Goal: Task Accomplishment & Management: Manage account settings

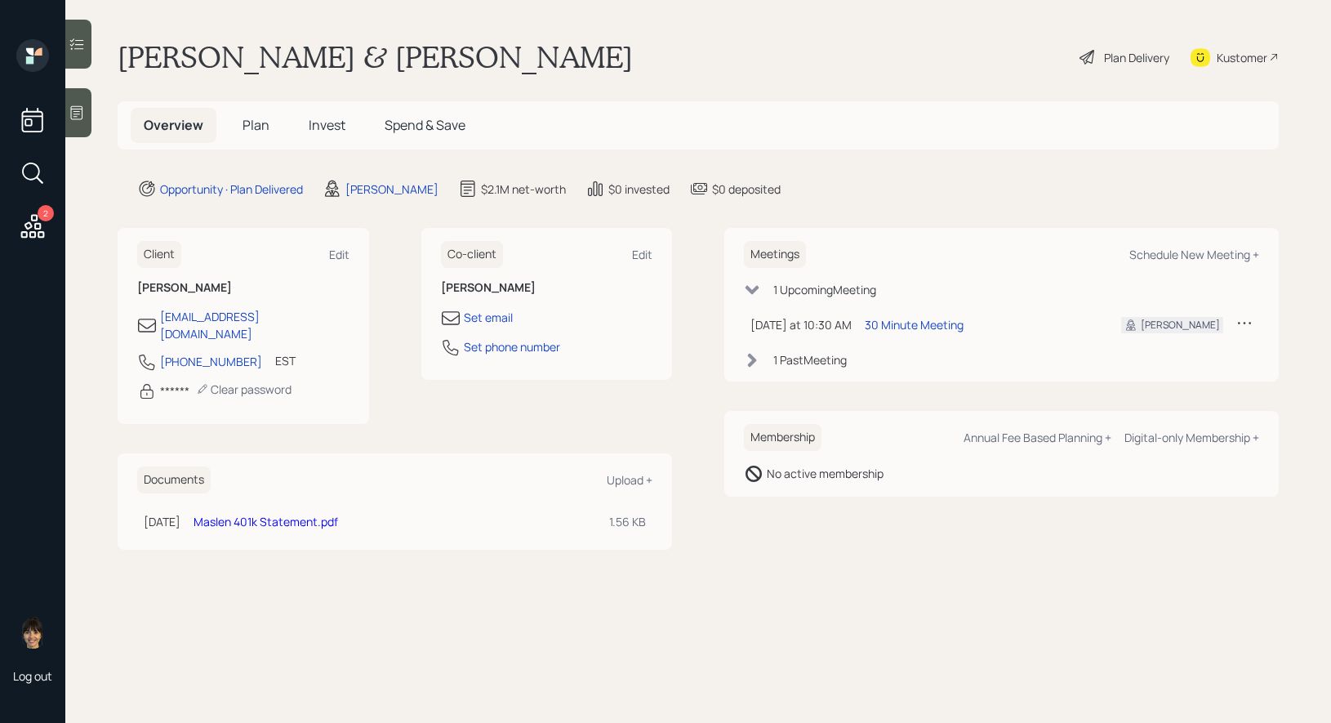
click at [1089, 56] on icon at bounding box center [1088, 57] width 20 height 20
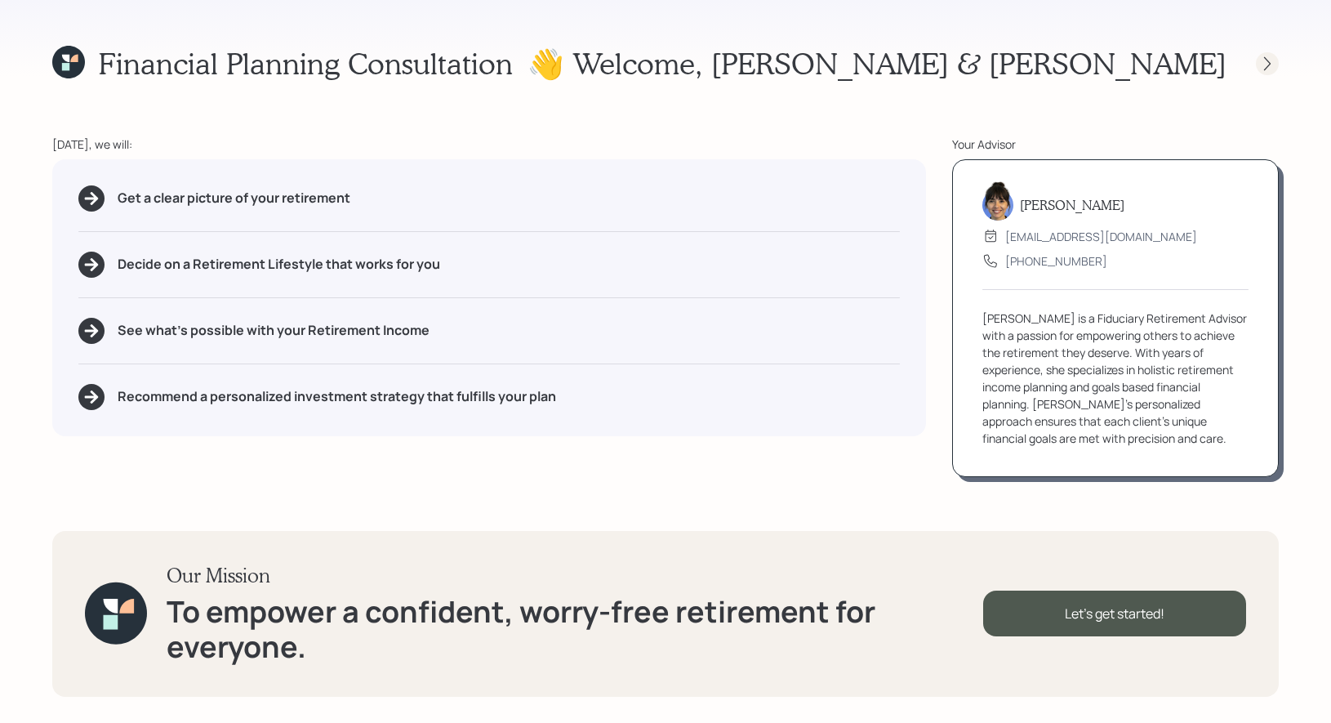
click at [1269, 65] on icon at bounding box center [1267, 63] width 7 height 14
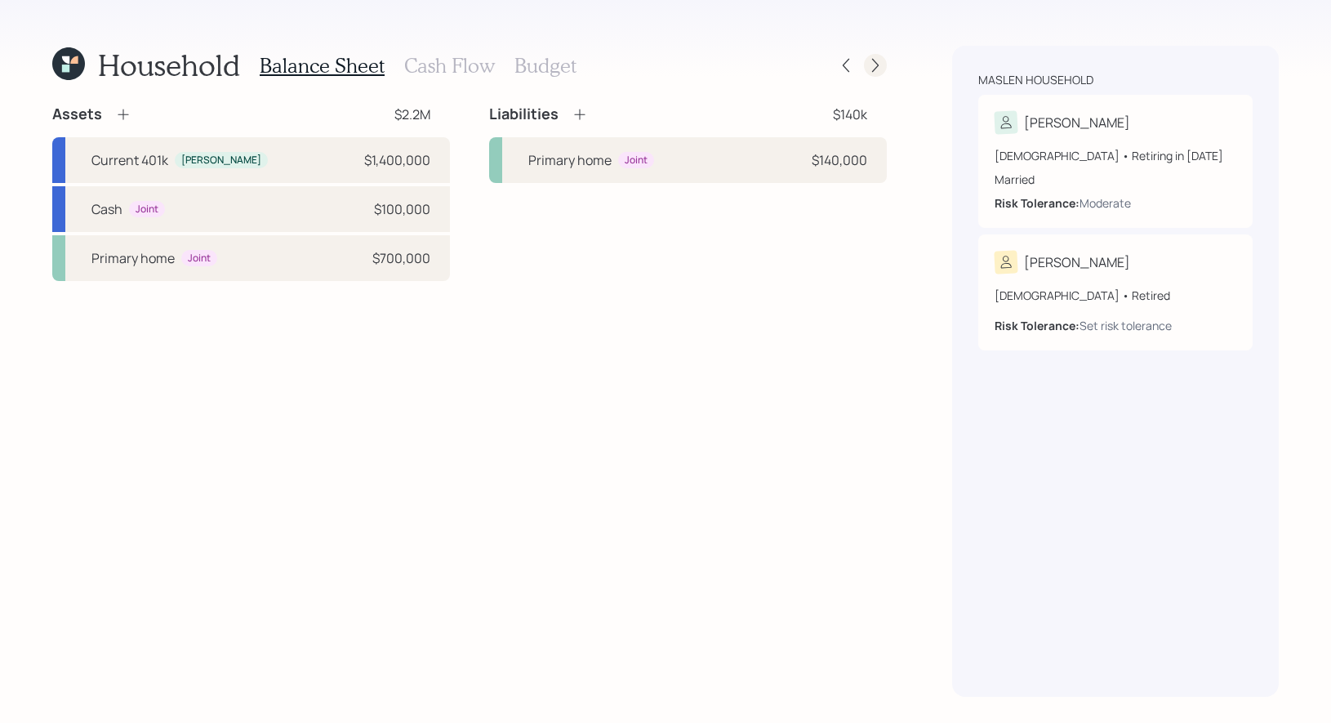
click at [877, 60] on icon at bounding box center [875, 65] width 16 height 16
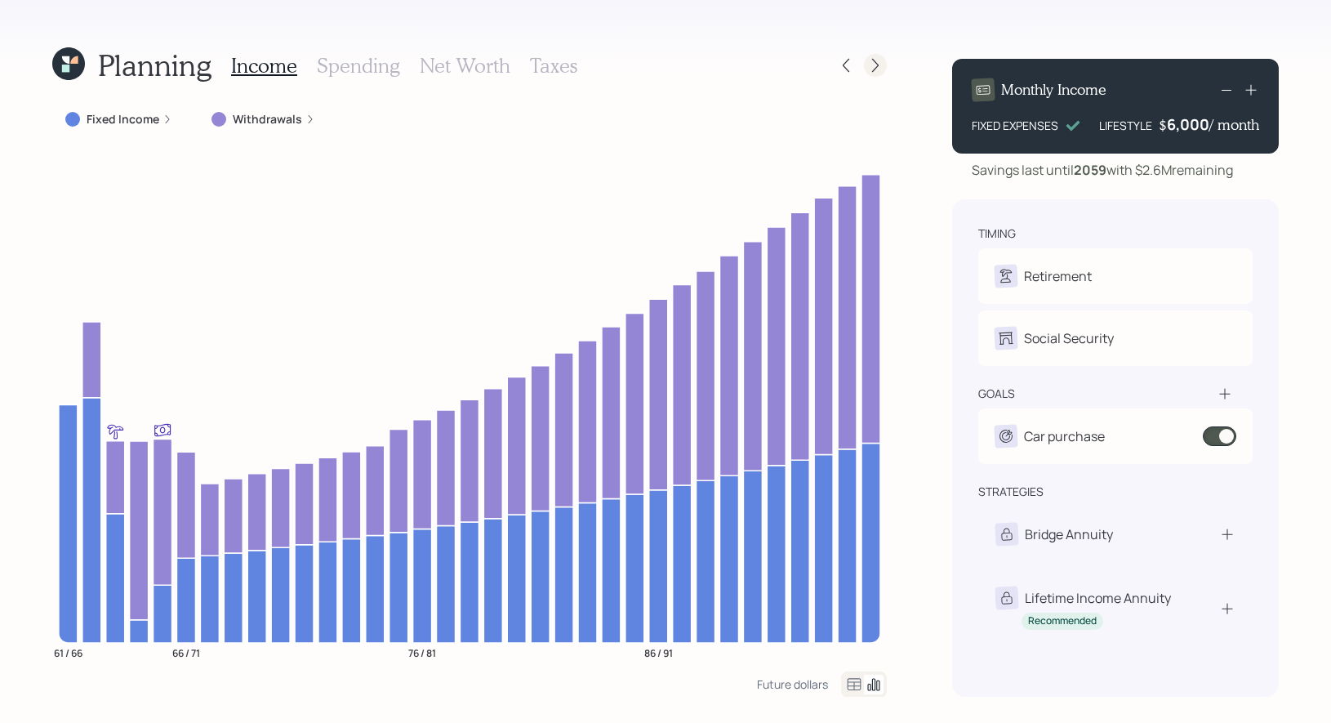
click at [879, 62] on icon at bounding box center [875, 65] width 16 height 16
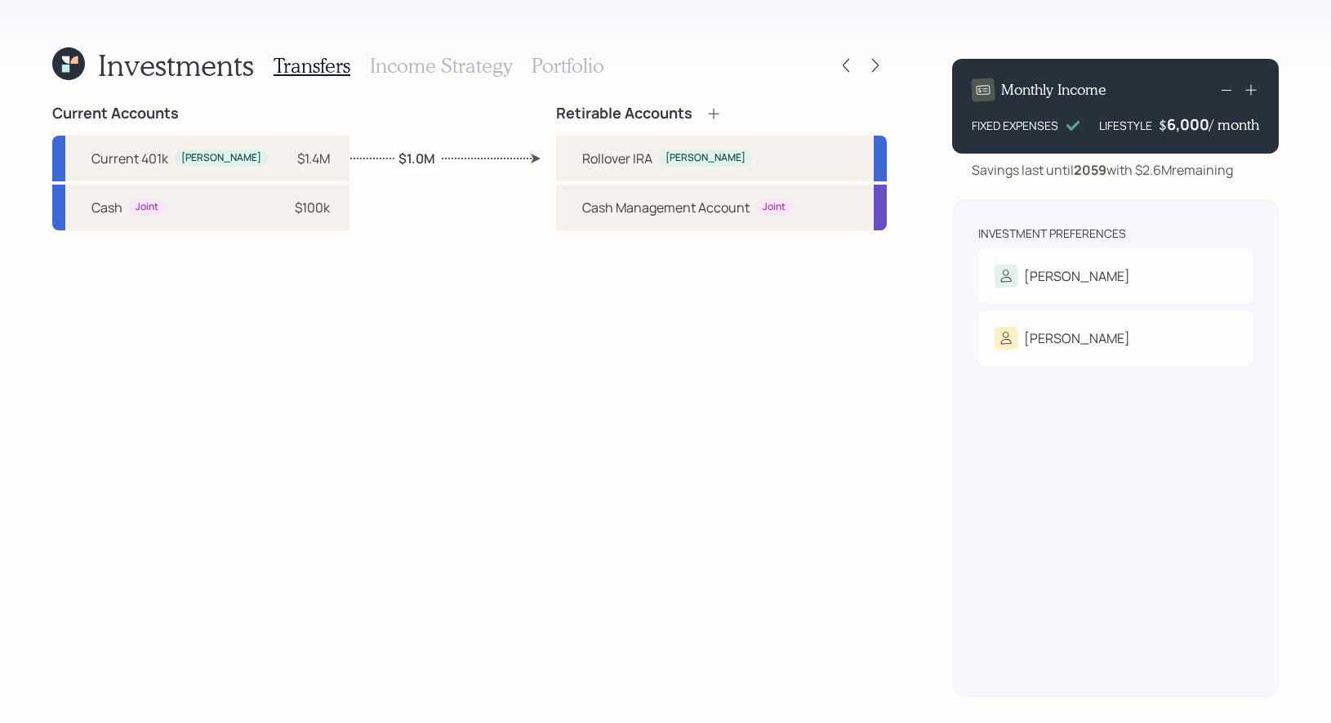
click at [580, 60] on h3 "Portfolio" at bounding box center [568, 66] width 73 height 24
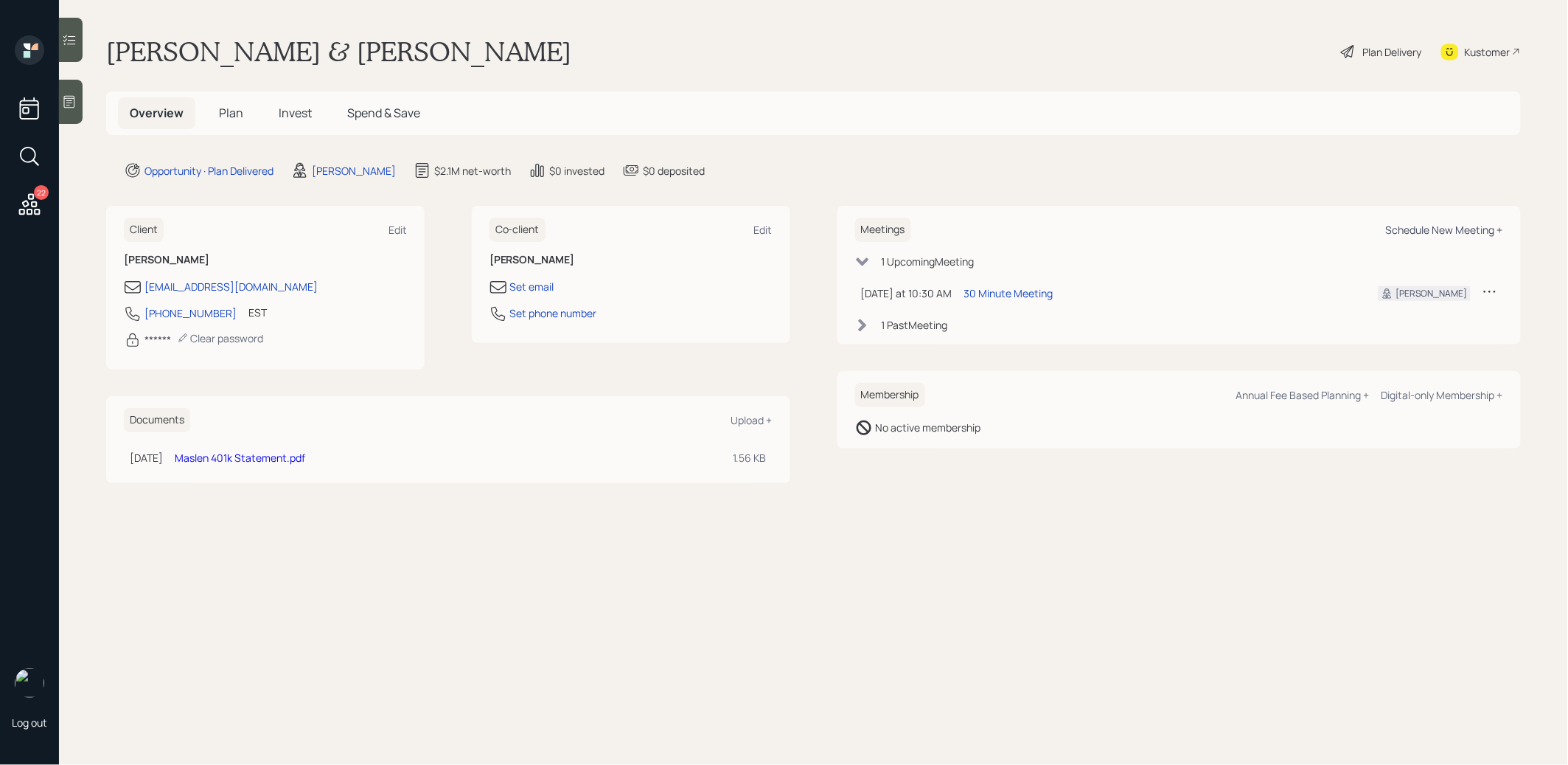
click at [1435, 228] on div "Schedule New Meeting +" at bounding box center [1444, 230] width 117 height 14
select select "8b79112e-3cfb-44f9-89e7-15267fe946c1"
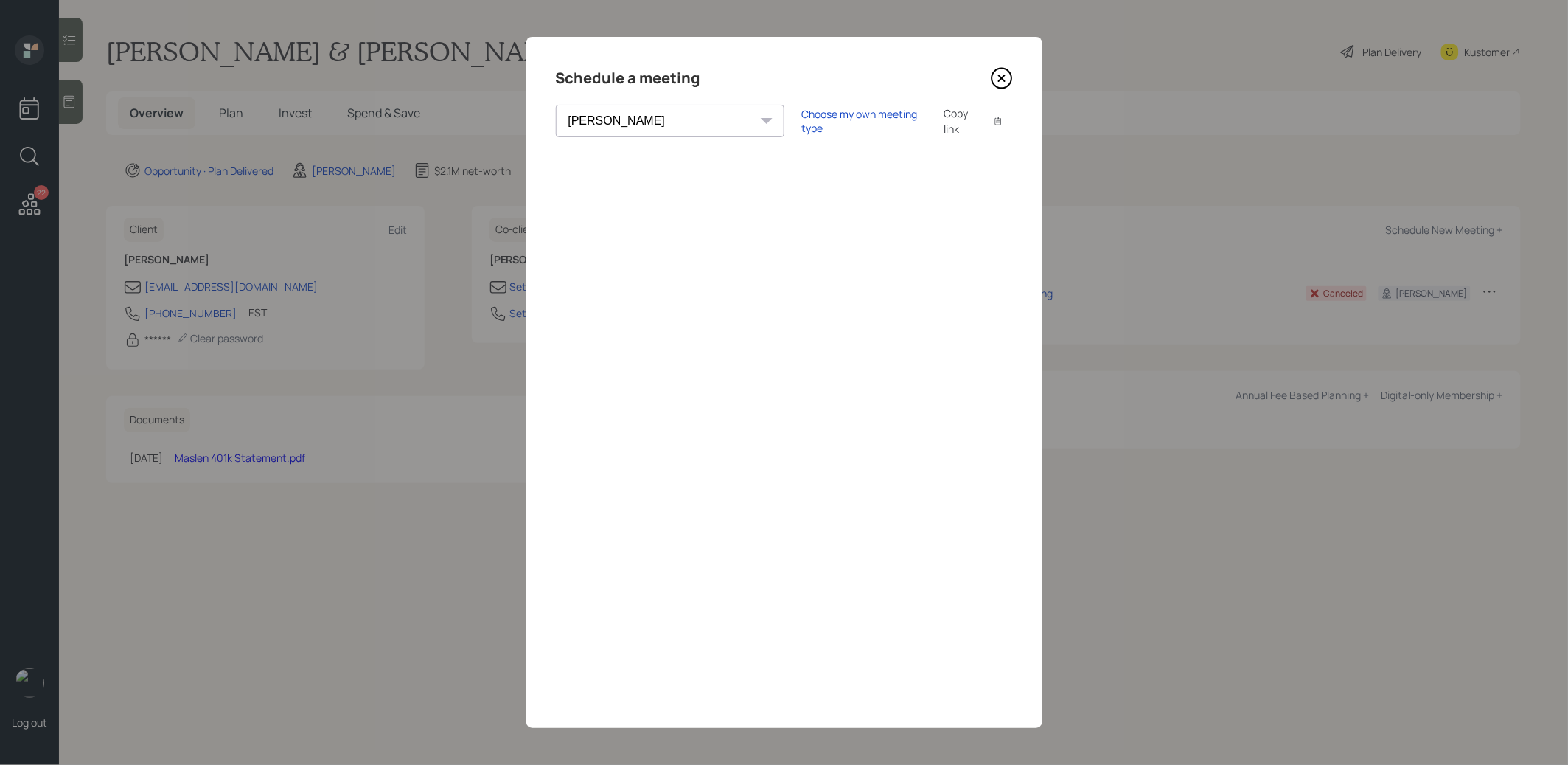
click at [943, 117] on div "Copy link" at bounding box center [960, 121] width 34 height 31
click at [1002, 77] on icon at bounding box center [1000, 78] width 6 height 6
